Goal: Find contact information: Find contact information

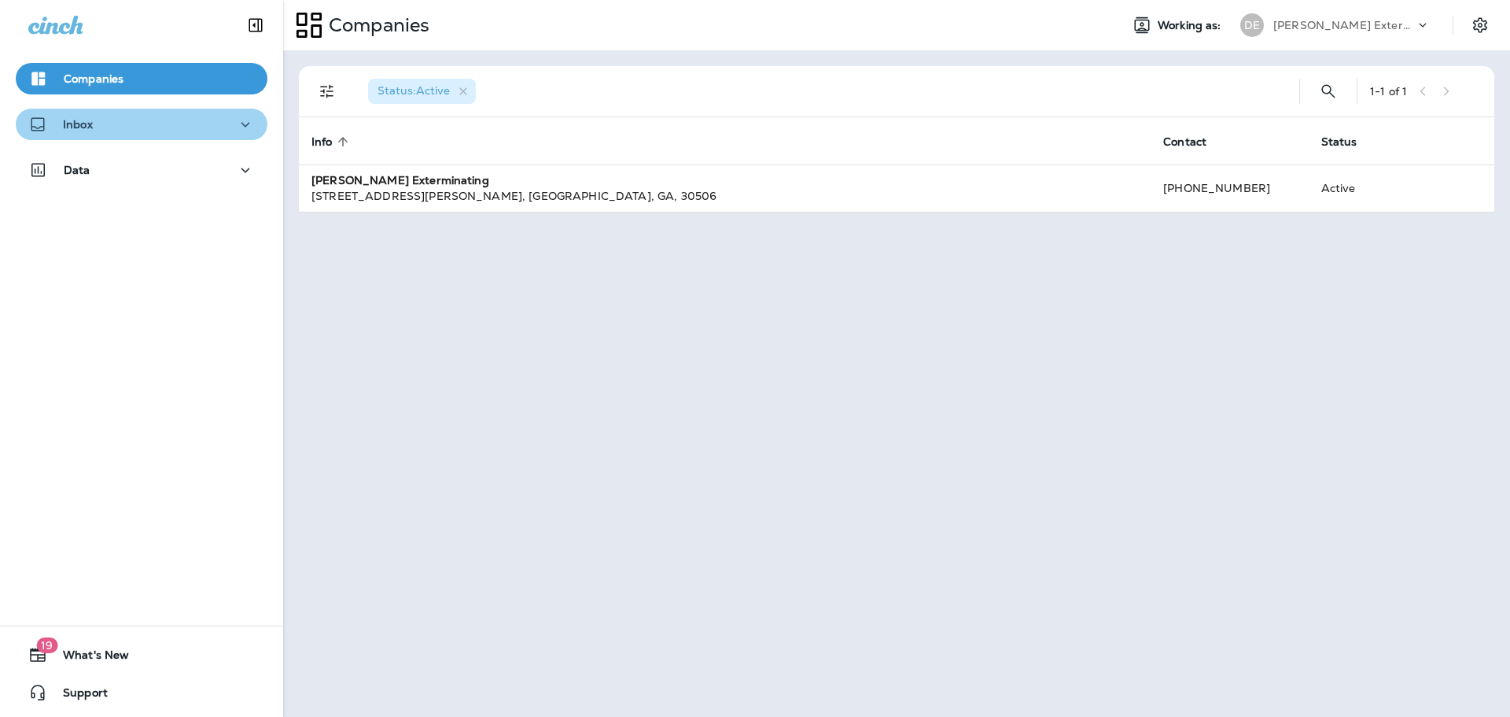
click at [242, 127] on icon "button" at bounding box center [245, 125] width 19 height 20
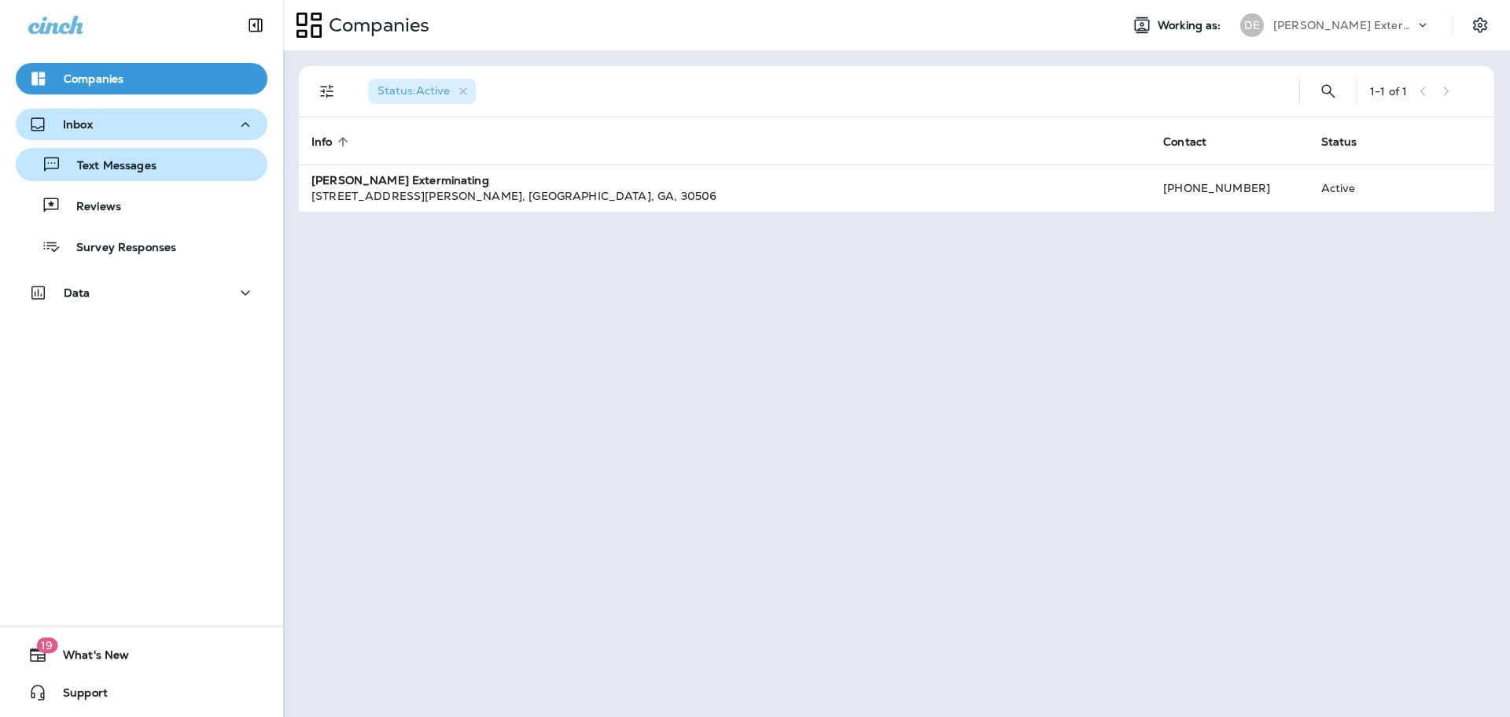
click at [100, 168] on p "Text Messages" at bounding box center [108, 166] width 95 height 15
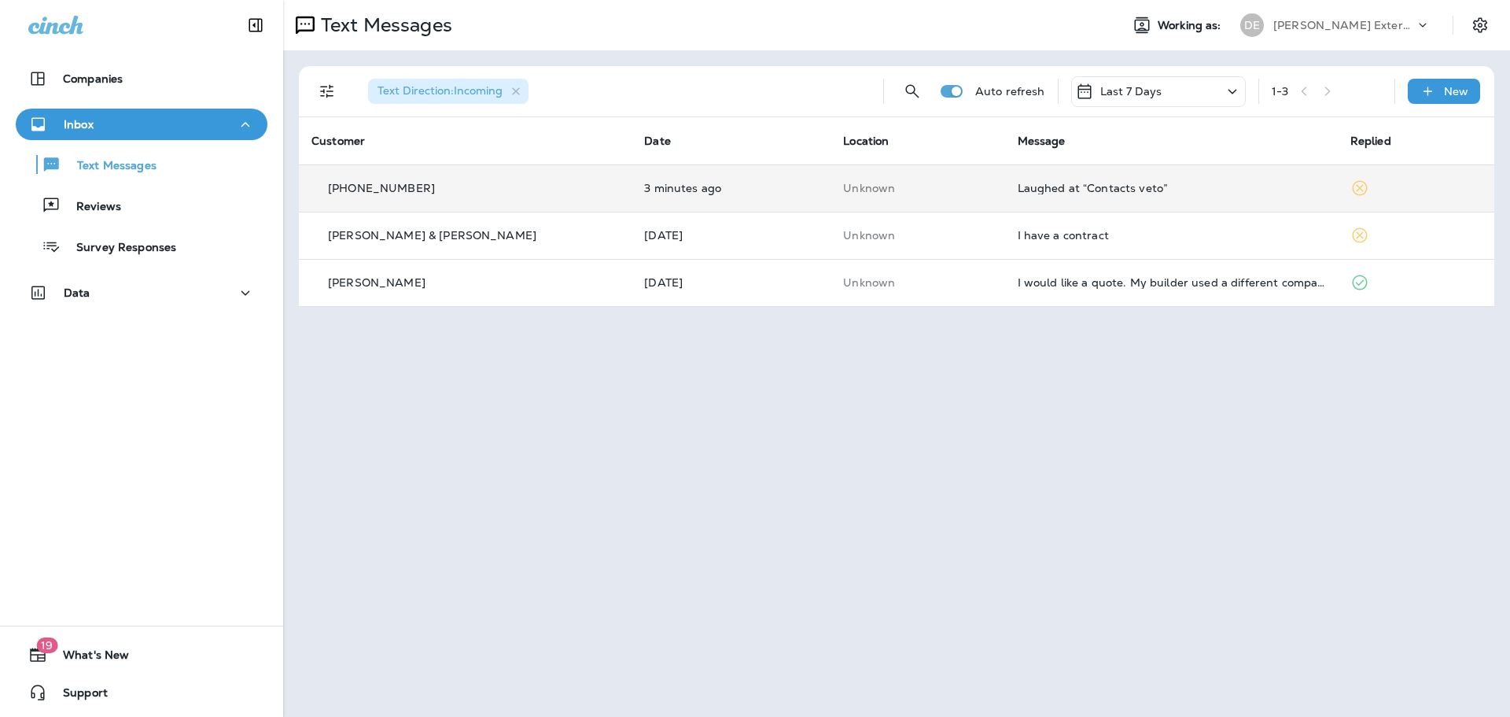
click at [1018, 190] on div "Laughed at “Contacts veto”" at bounding box center [1172, 188] width 308 height 13
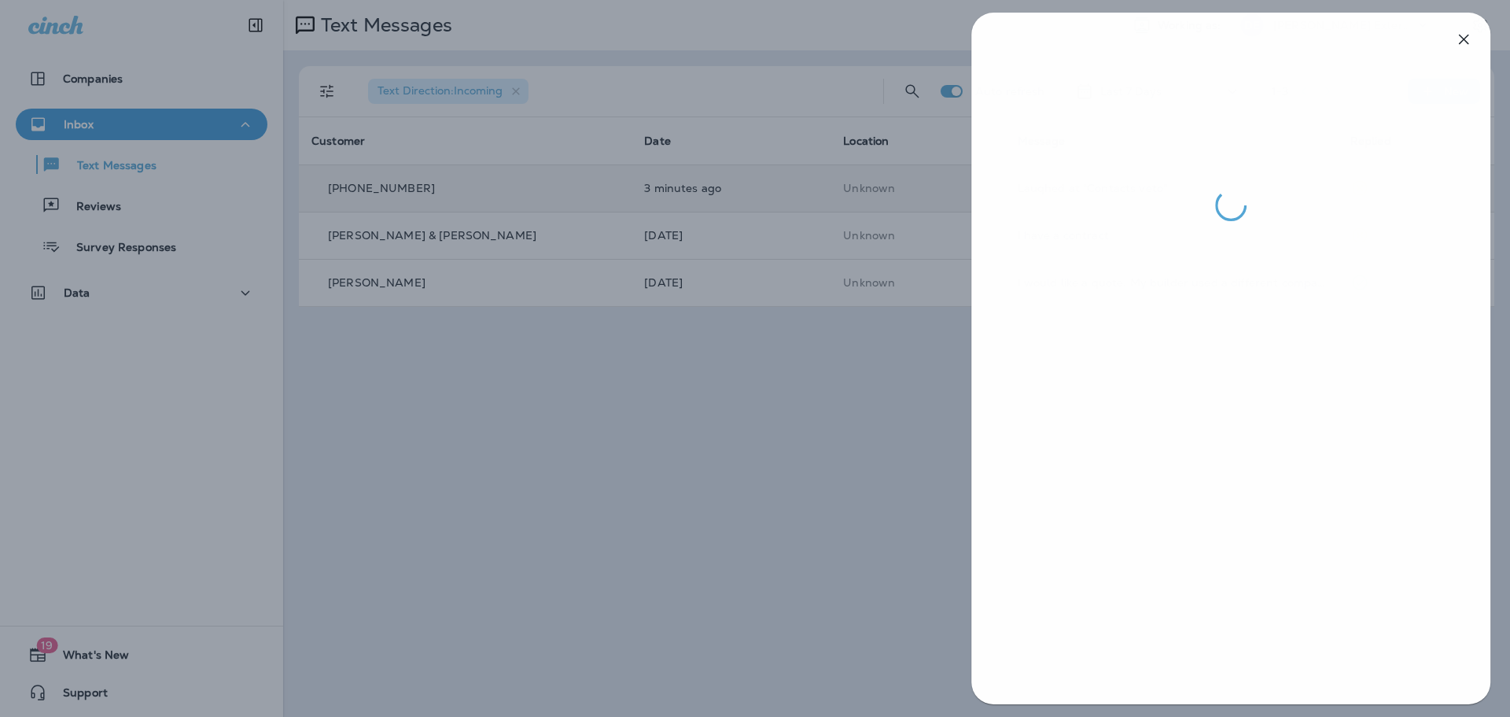
click at [867, 448] on div at bounding box center [756, 358] width 1510 height 717
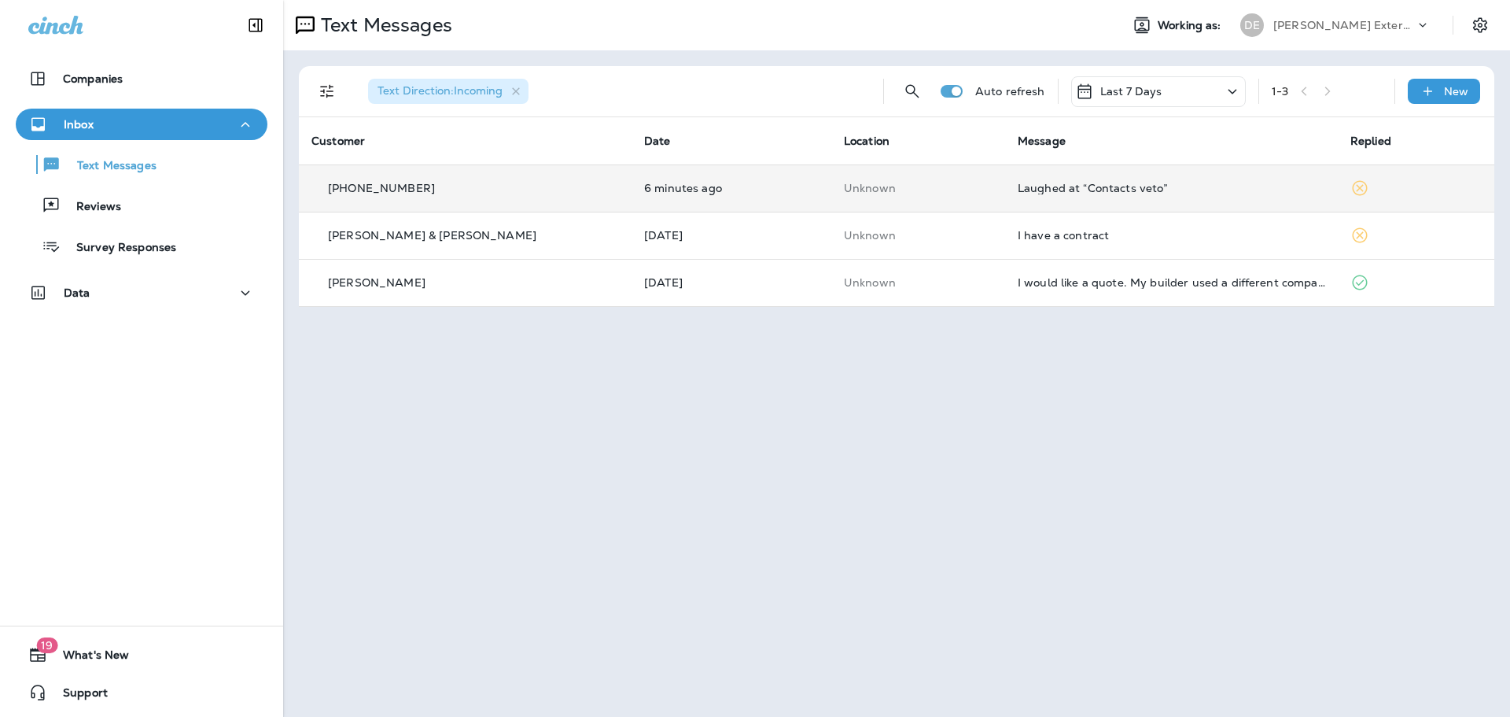
drag, startPoint x: 435, startPoint y: 183, endPoint x: 341, endPoint y: 185, distance: 94.4
click at [341, 185] on div "[PHONE_NUMBER]" at bounding box center [466, 188] width 308 height 17
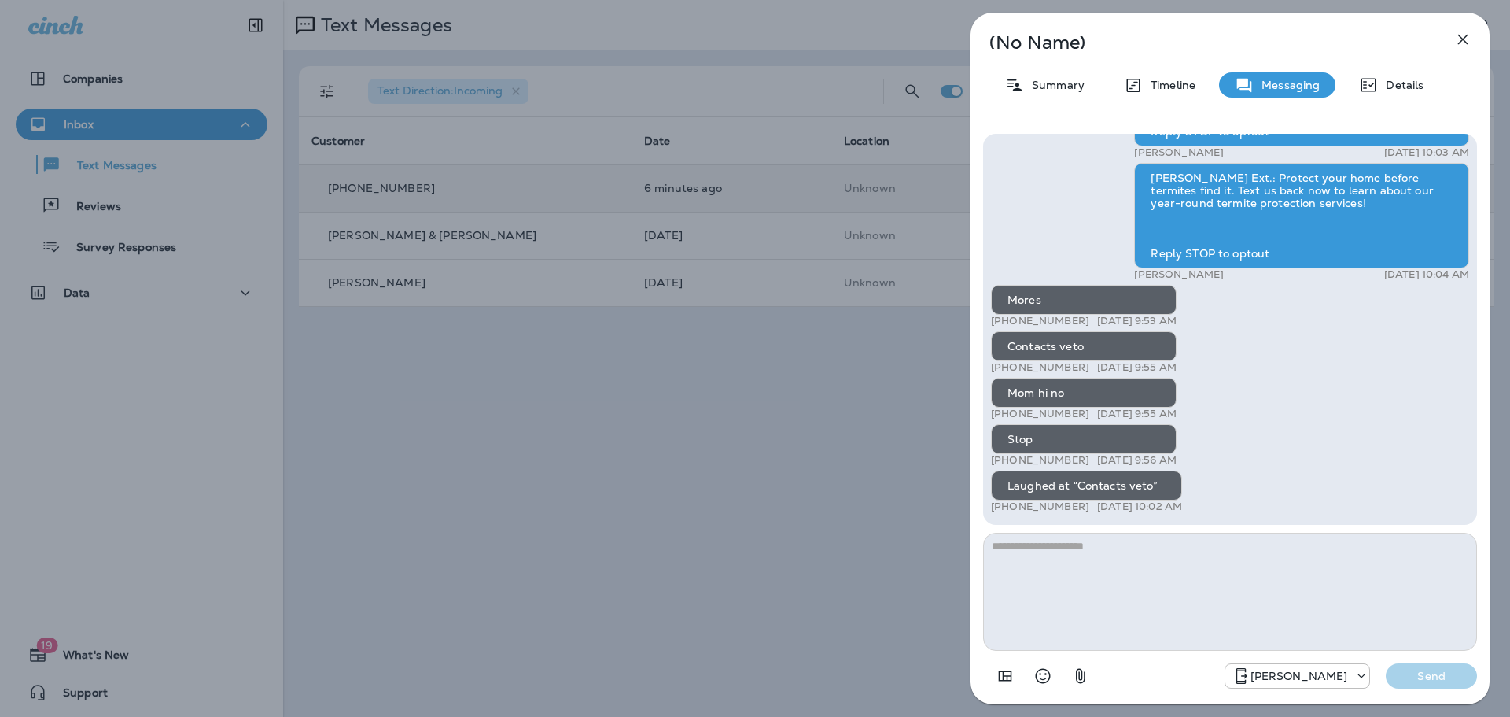
click at [1473, 44] on button "button" at bounding box center [1462, 39] width 31 height 31
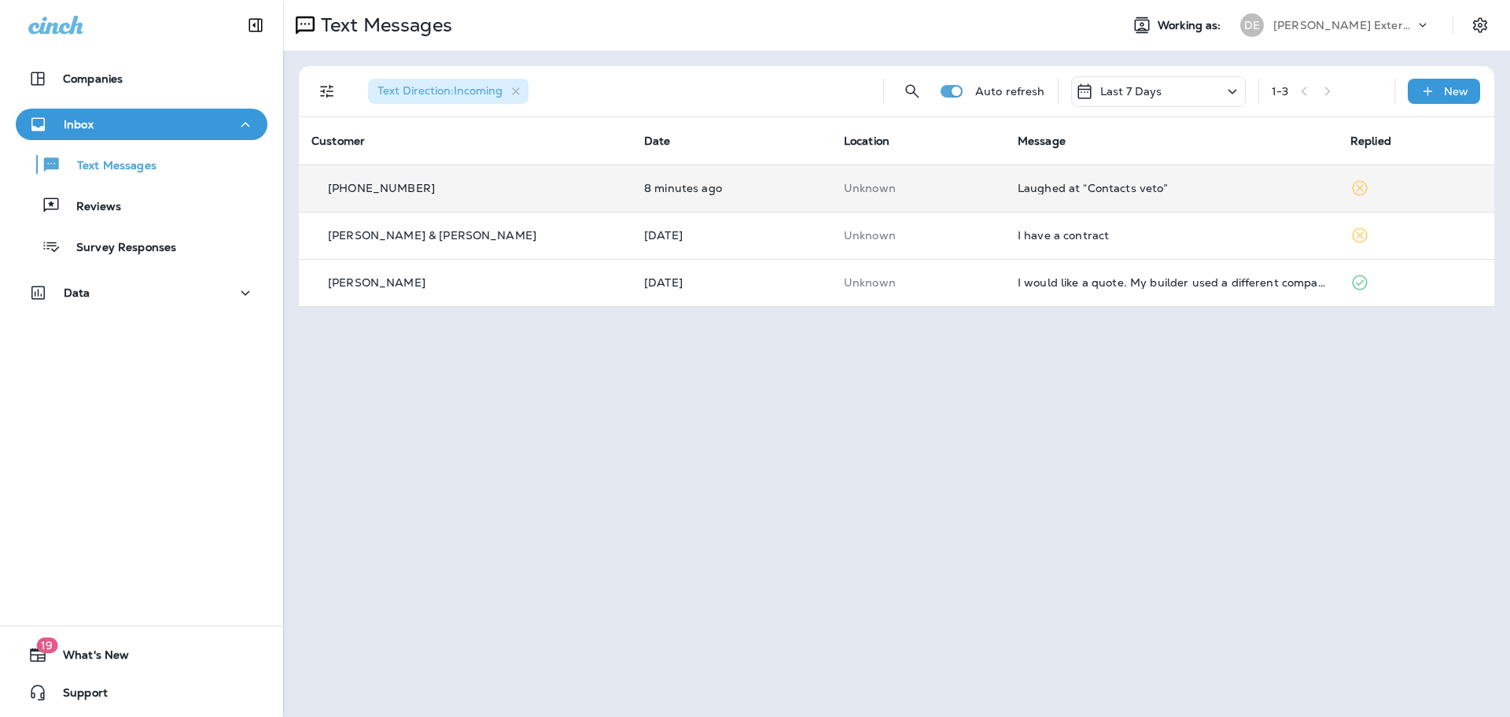
drag, startPoint x: 434, startPoint y: 179, endPoint x: 373, endPoint y: 186, distance: 61.7
click at [373, 186] on div "[PHONE_NUMBER]" at bounding box center [466, 188] width 308 height 17
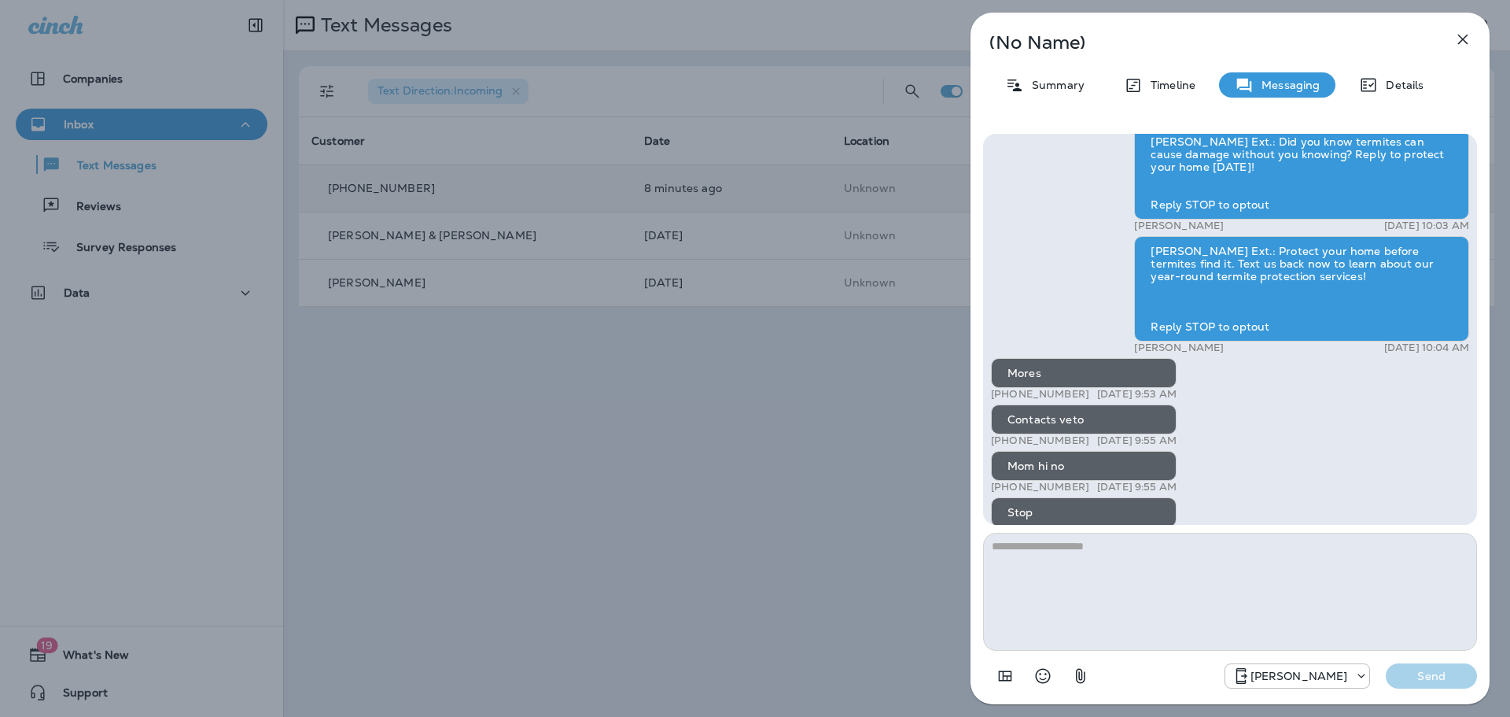
scroll to position [-172, 0]
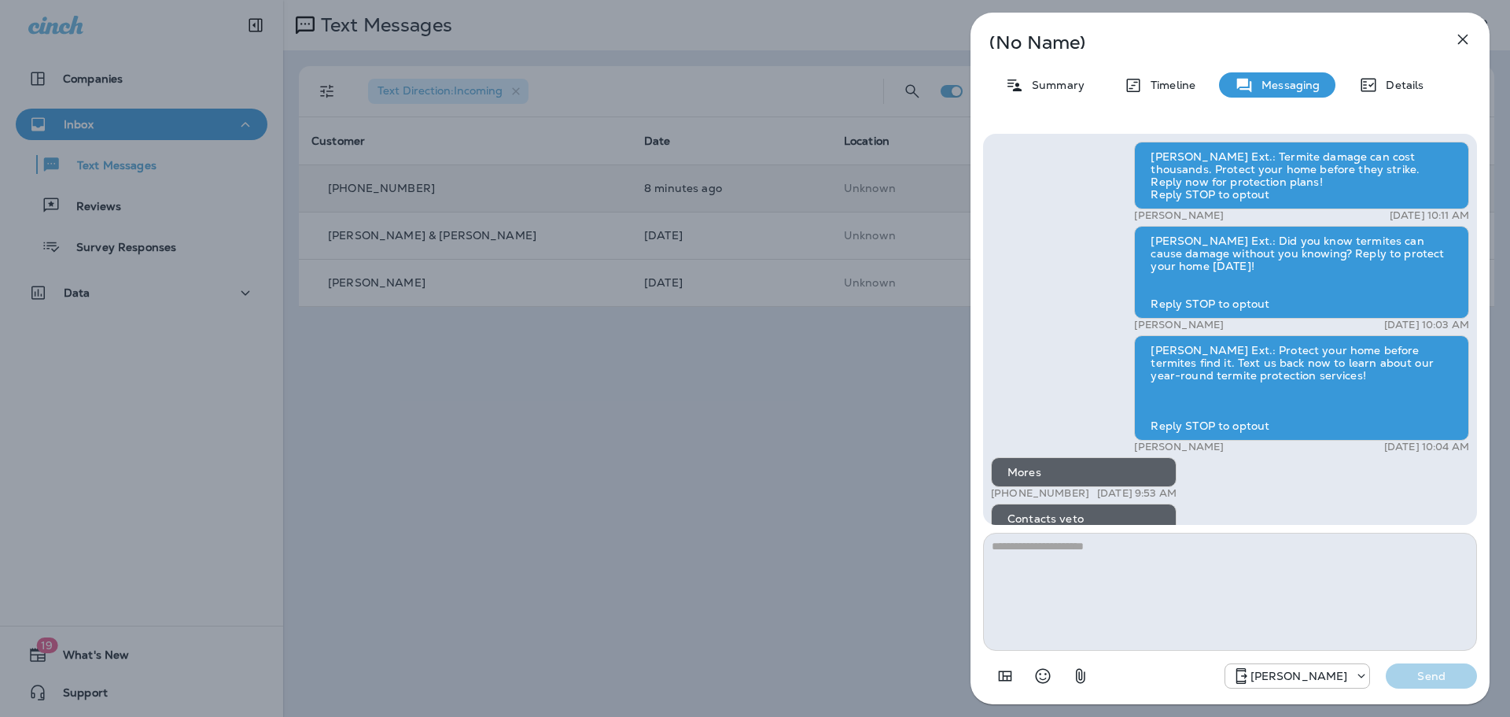
drag, startPoint x: 1079, startPoint y: 492, endPoint x: 1005, endPoint y: 490, distance: 74.7
click at [1005, 490] on p "[PHONE_NUMBER]" at bounding box center [1040, 493] width 98 height 13
copy p "[PHONE_NUMBER]"
